Goal: Information Seeking & Learning: Find specific fact

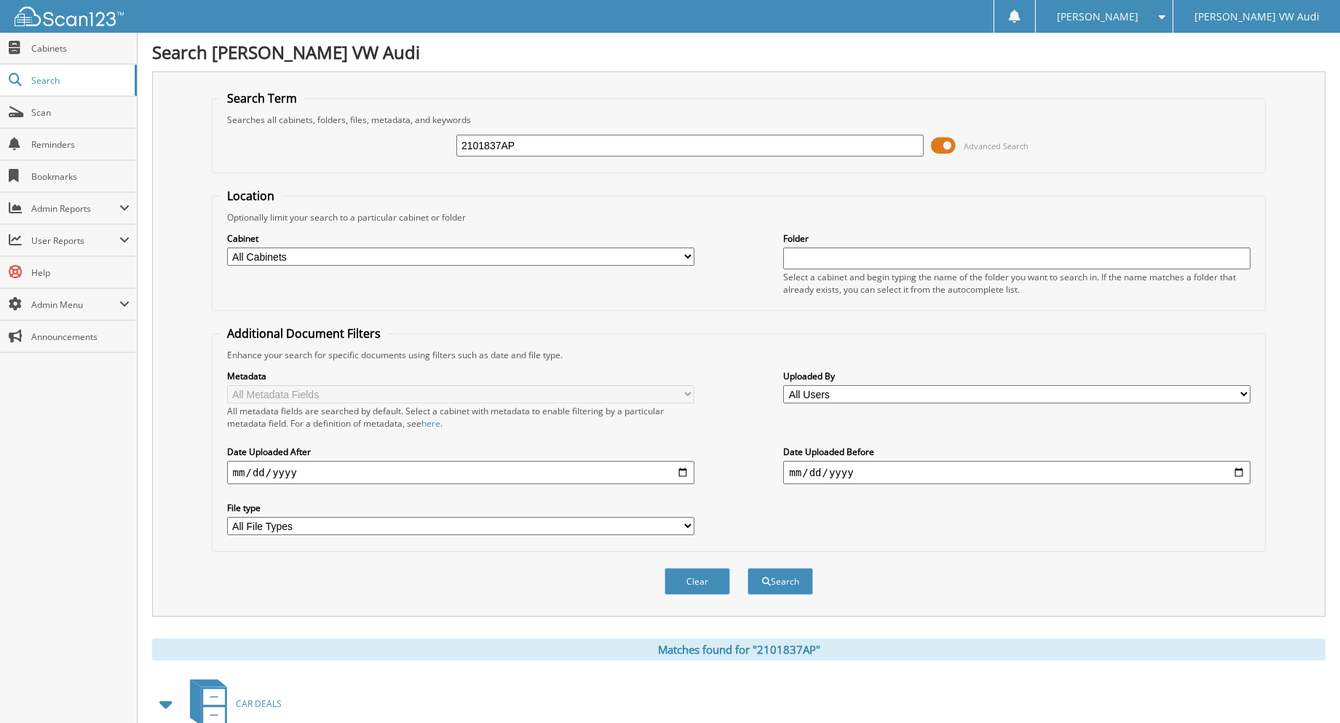
drag, startPoint x: 559, startPoint y: 153, endPoint x: 437, endPoint y: 201, distance: 131.3
click at [399, 181] on form "Search Term Searches all cabinets, folders, files, metadata, and keywords 21018…" at bounding box center [739, 350] width 1054 height 520
type input "1497645A"
click at [747, 568] on button "Search" at bounding box center [779, 581] width 65 height 27
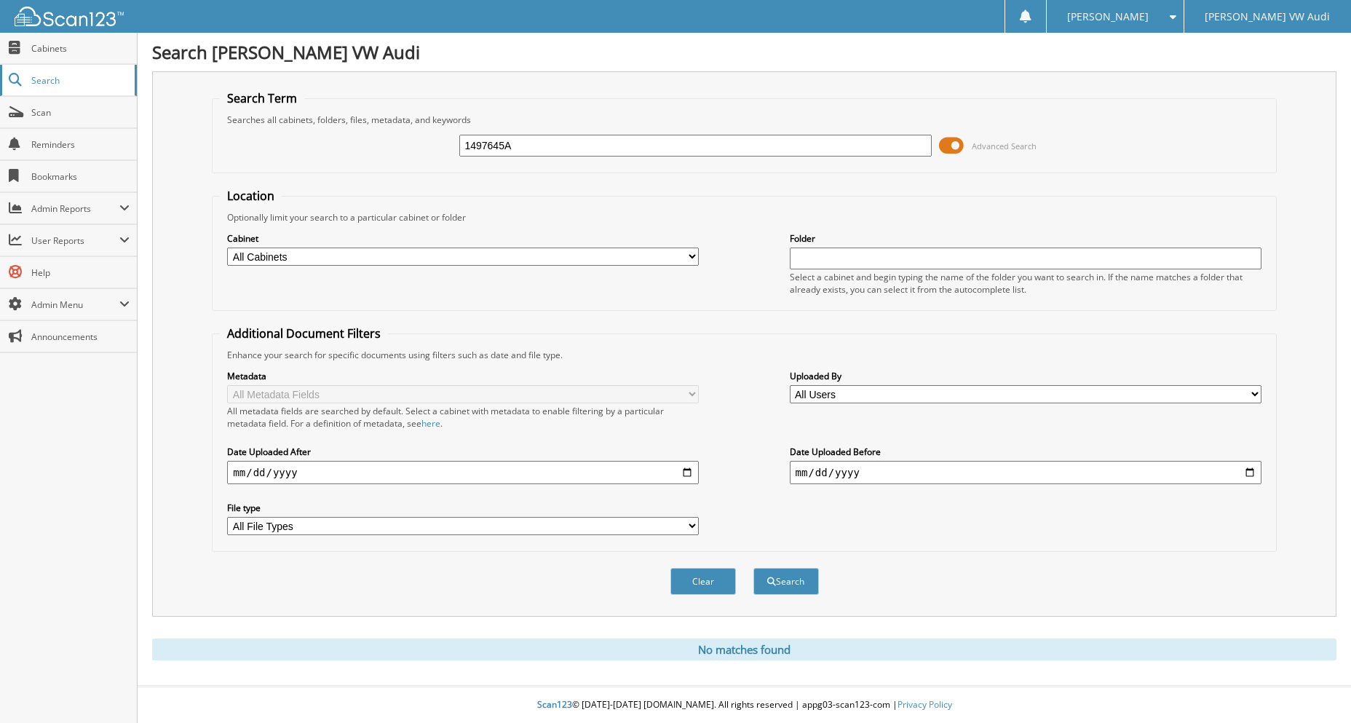
click at [52, 79] on span "Search" at bounding box center [79, 80] width 96 height 12
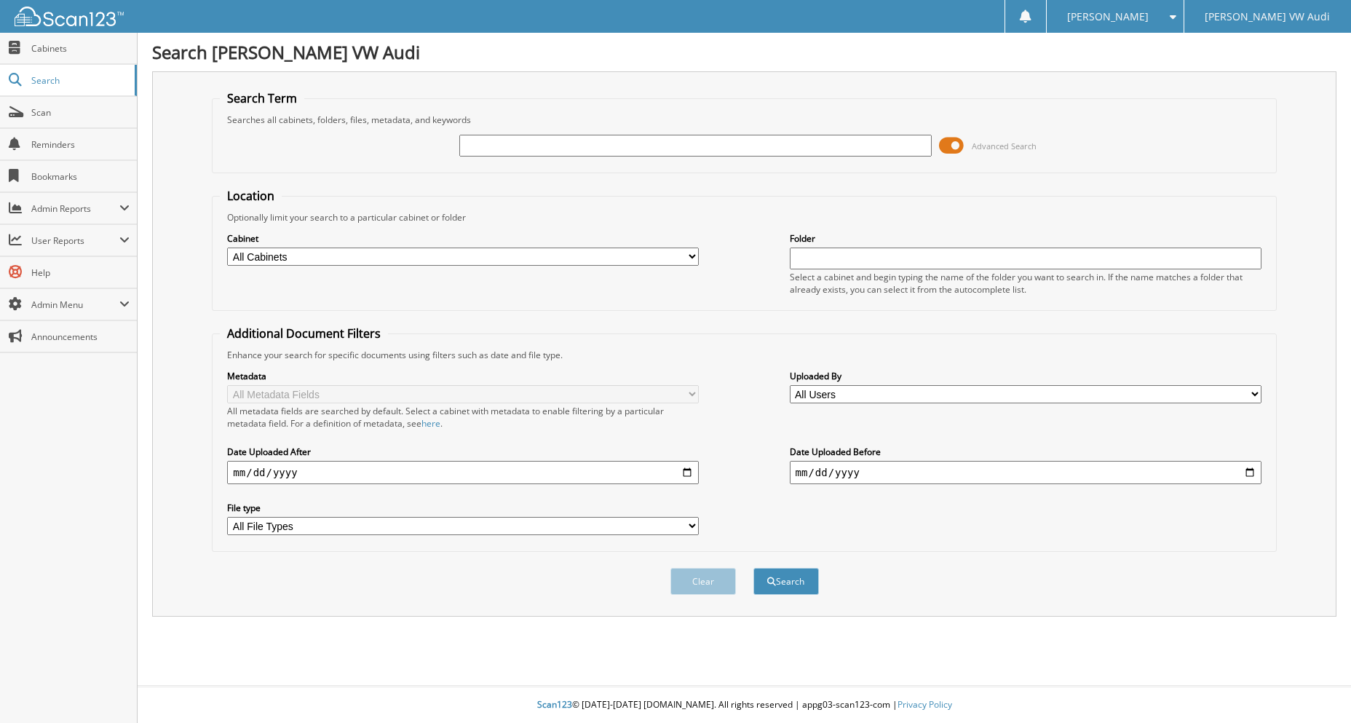
click at [639, 140] on input "text" at bounding box center [695, 146] width 472 height 22
type input "1497645A"
click at [753, 568] on button "Search" at bounding box center [785, 581] width 65 height 27
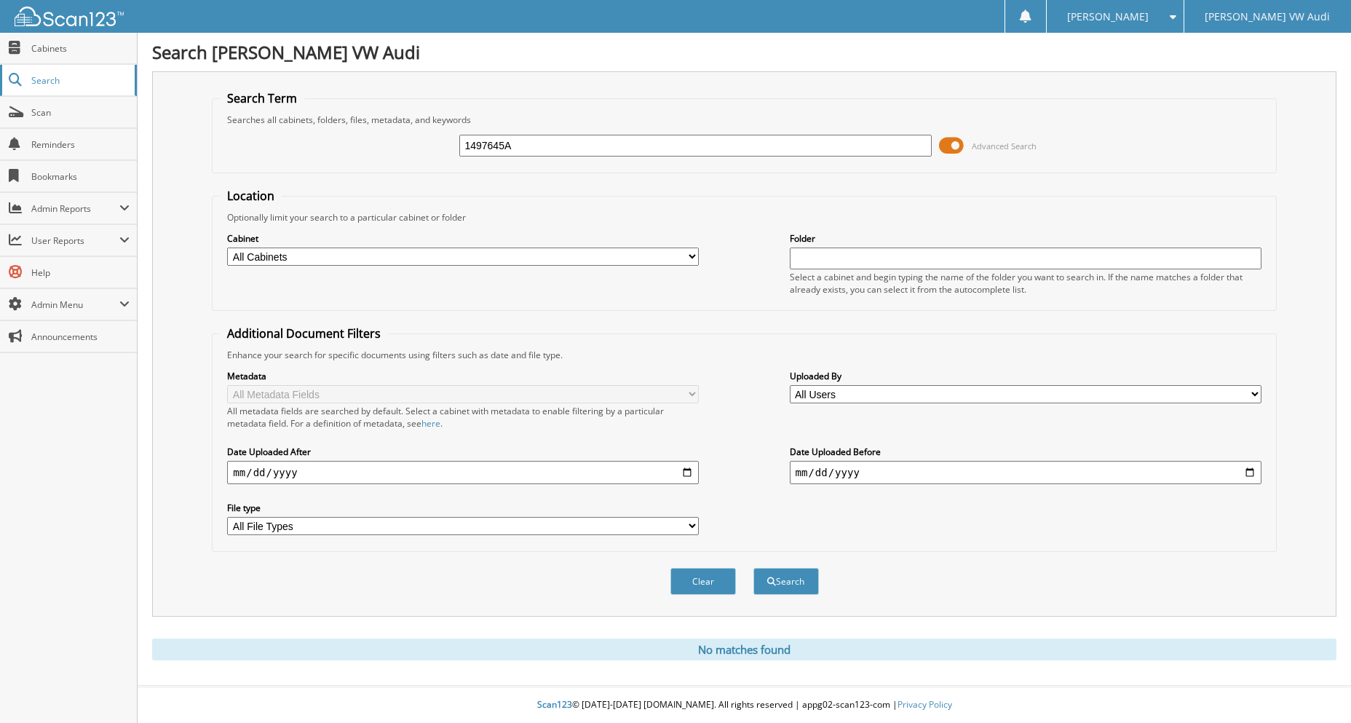
click at [50, 74] on span "Search" at bounding box center [79, 80] width 96 height 12
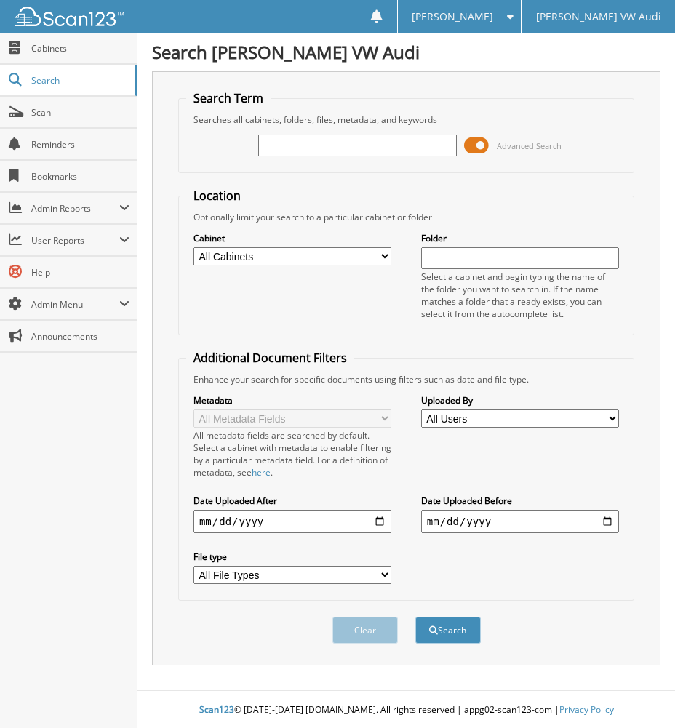
click at [308, 145] on input "text" at bounding box center [357, 146] width 198 height 22
type input "149745A"
click at [416, 617] on button "Search" at bounding box center [448, 630] width 65 height 27
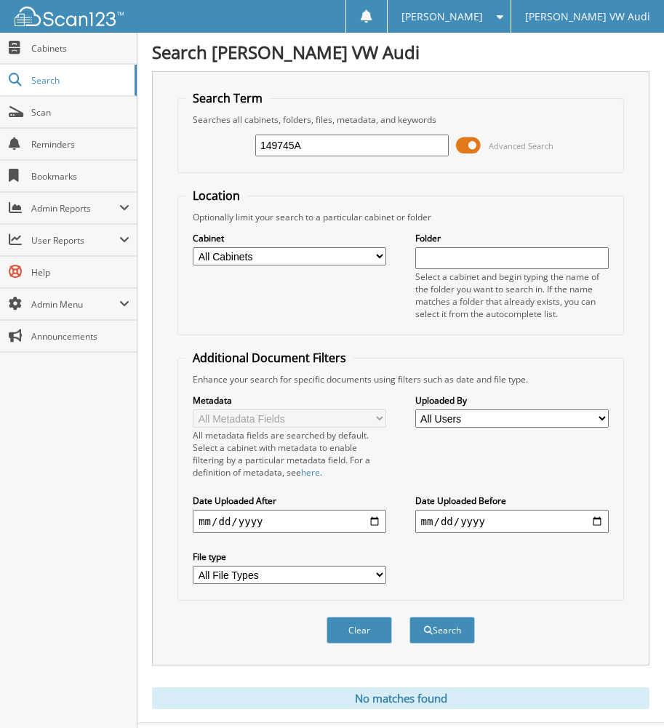
drag, startPoint x: 325, startPoint y: 145, endPoint x: 204, endPoint y: 154, distance: 120.4
click at [204, 154] on div "149745A Advanced Search" at bounding box center [401, 145] width 431 height 39
type input "1497645A"
click at [410, 617] on button "Search" at bounding box center [442, 630] width 65 height 27
